Goal: Information Seeking & Learning: Understand process/instructions

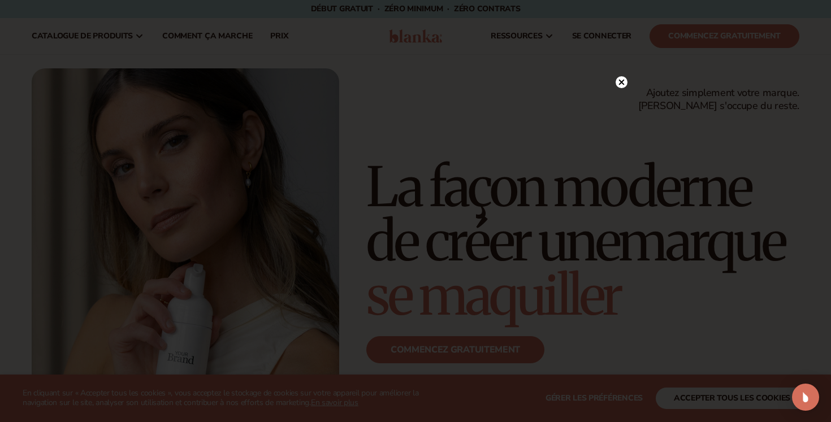
click at [622, 85] on circle at bounding box center [622, 82] width 12 height 12
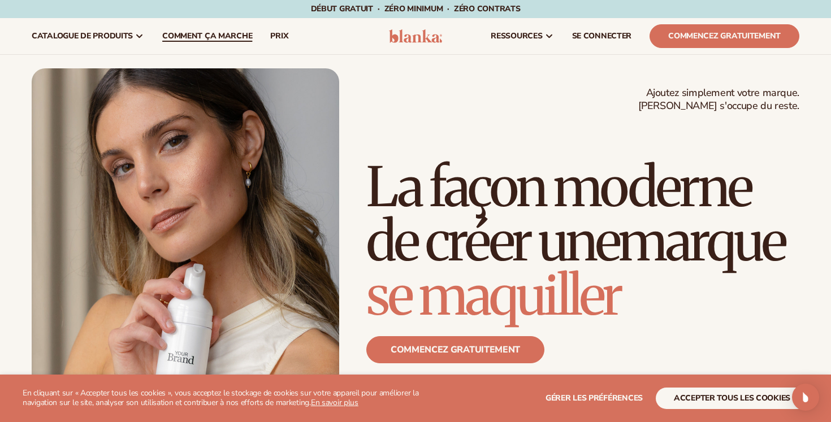
click at [200, 33] on font "Comment ça marche" at bounding box center [207, 36] width 90 height 11
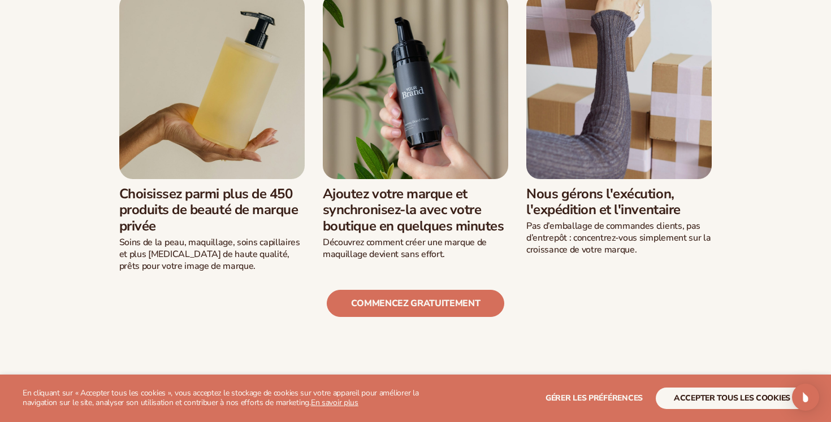
scroll to position [335, 0]
drag, startPoint x: 369, startPoint y: 192, endPoint x: 428, endPoint y: 191, distance: 58.3
click at [429, 191] on font "Ajoutez votre marque et synchronisez-la avec votre boutique en quelques minutes" at bounding box center [414, 209] width 182 height 51
click at [442, 197] on font "Ajoutez votre marque et synchronisez-la avec votre boutique en quelques minutes" at bounding box center [414, 209] width 182 height 51
drag, startPoint x: 360, startPoint y: 229, endPoint x: 415, endPoint y: 227, distance: 55.5
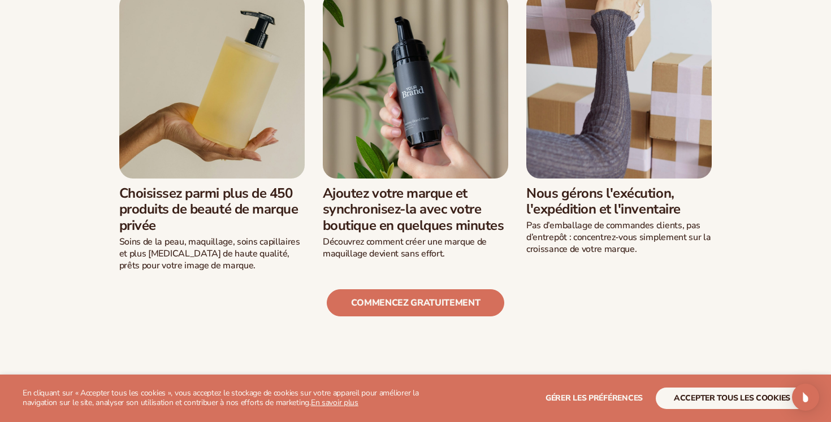
click at [416, 227] on font "Ajoutez votre marque et synchronisez-la avec votre boutique en quelques minutes" at bounding box center [414, 209] width 182 height 51
click at [439, 229] on font "Ajoutez votre marque et synchronisez-la avec votre boutique en quelques minutes" at bounding box center [414, 209] width 182 height 51
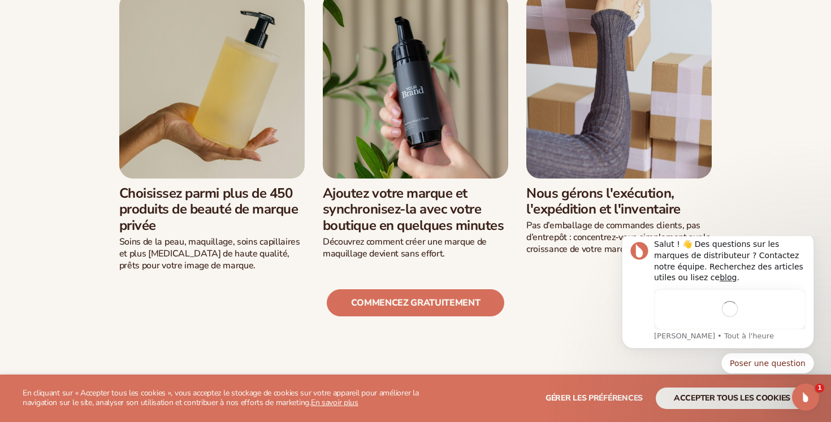
scroll to position [0, 0]
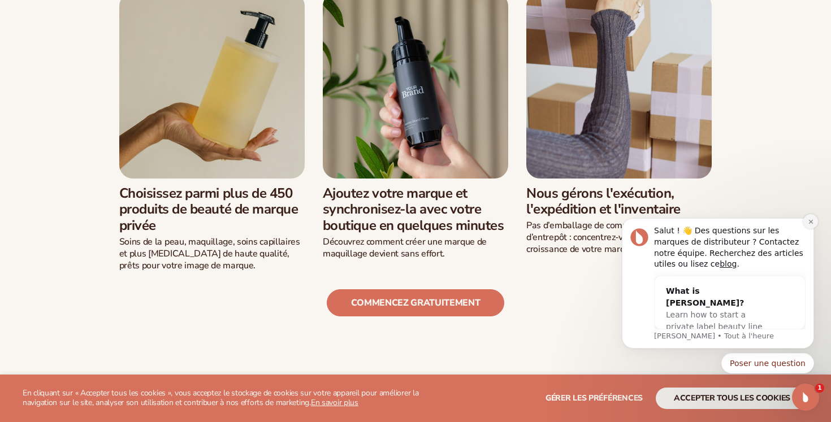
click at [809, 223] on icon "Notification de rejet" at bounding box center [811, 222] width 4 height 4
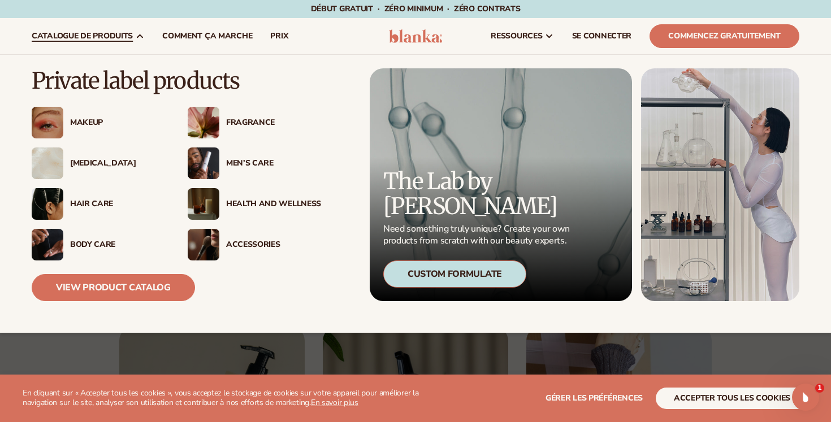
click at [132, 31] on font "catalogue de produits" at bounding box center [82, 36] width 101 height 11
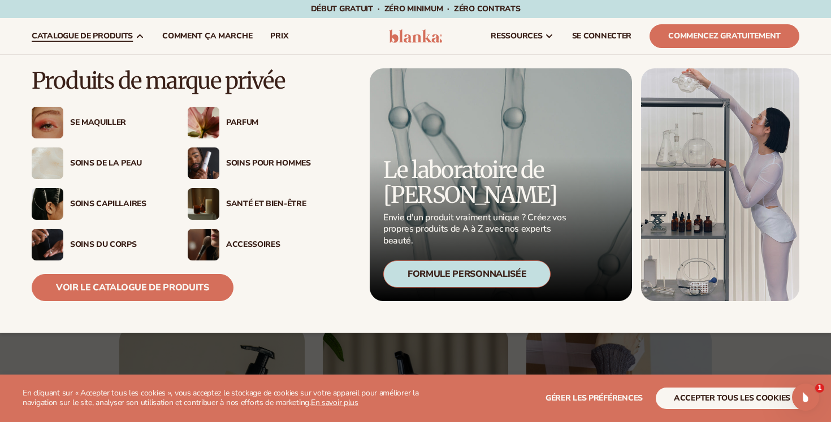
click at [455, 272] on font "Formule personnalisée" at bounding box center [467, 274] width 119 height 12
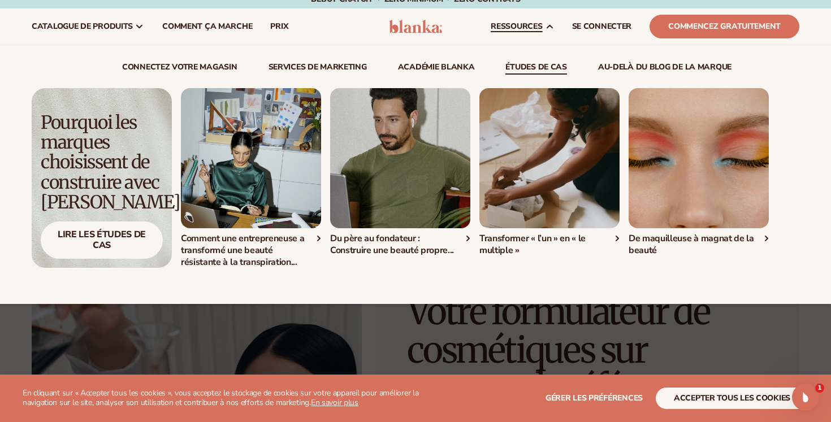
scroll to position [11, 0]
